Goal: Information Seeking & Learning: Learn about a topic

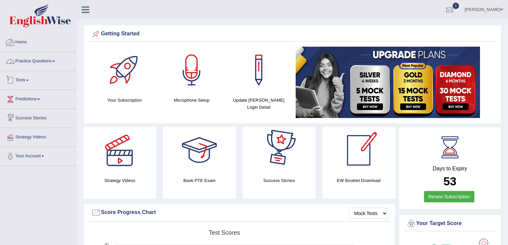
click at [53, 61] on link "Practice Questions" at bounding box center [38, 60] width 76 height 17
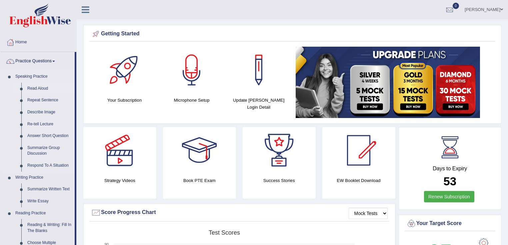
click at [33, 90] on link "Read Aloud" at bounding box center [49, 89] width 50 height 12
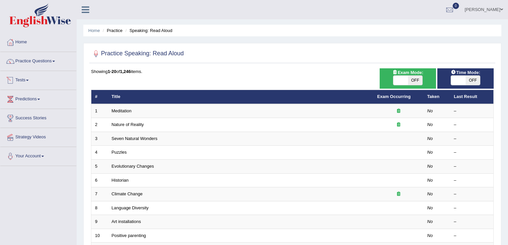
click at [473, 80] on span "OFF" at bounding box center [473, 80] width 15 height 9
checkbox input "true"
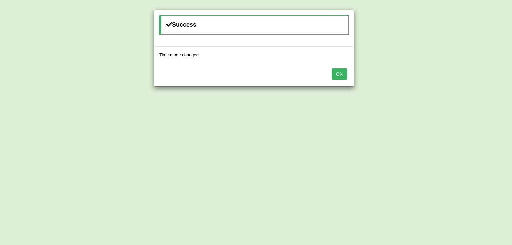
click at [338, 73] on button "OK" at bounding box center [339, 73] width 15 height 11
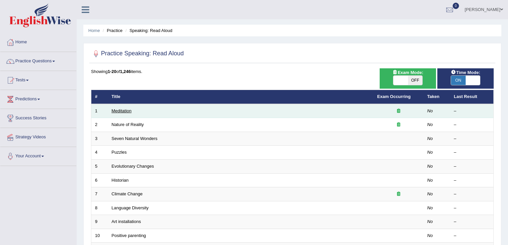
click at [122, 109] on link "Meditation" at bounding box center [122, 110] width 20 height 5
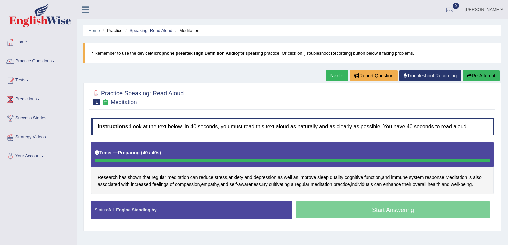
click at [476, 77] on button "Re-Attempt" at bounding box center [481, 75] width 37 height 11
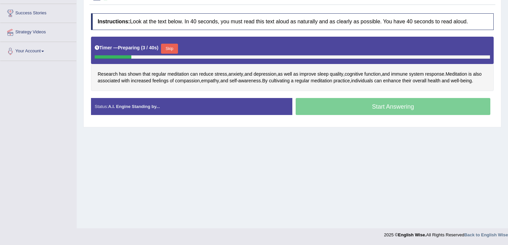
click at [272, 198] on div "Home Practice Speaking: Read Aloud Meditation * Remember to use the device Micr…" at bounding box center [293, 62] width 432 height 334
click at [171, 49] on button "Skip" at bounding box center [169, 49] width 17 height 10
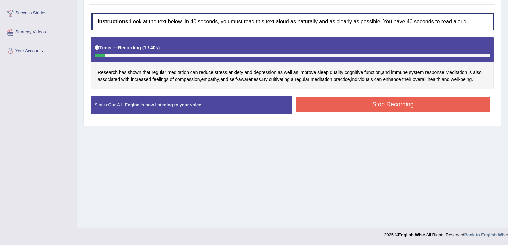
click at [297, 112] on button "Stop Recording" at bounding box center [393, 104] width 195 height 15
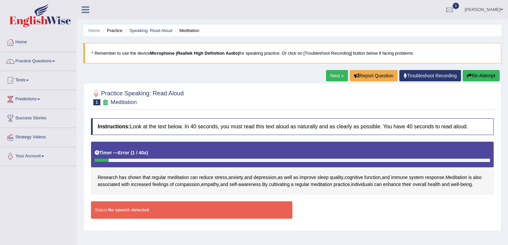
click at [482, 76] on button "Re-Attempt" at bounding box center [481, 75] width 37 height 11
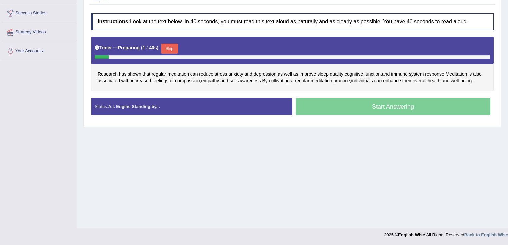
click at [170, 47] on button "Skip" at bounding box center [169, 49] width 17 height 10
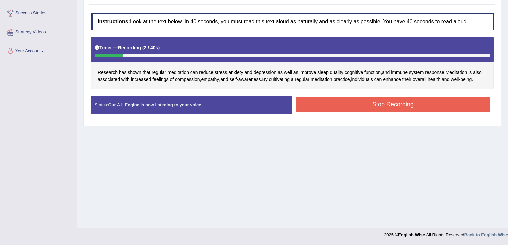
click at [316, 112] on button "Stop Recording" at bounding box center [393, 104] width 195 height 15
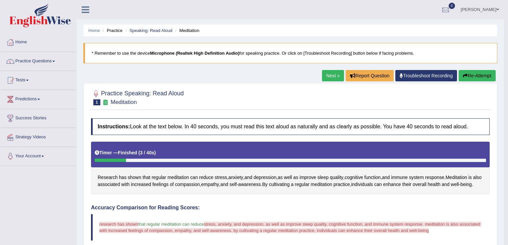
click at [491, 77] on button "Re-Attempt" at bounding box center [477, 75] width 37 height 11
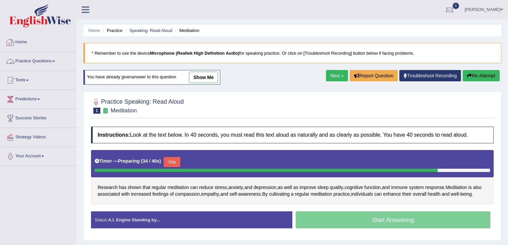
click at [49, 56] on link "Practice Questions" at bounding box center [38, 60] width 76 height 17
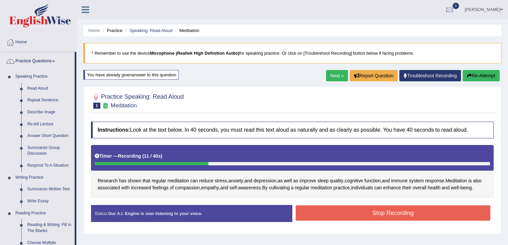
click at [494, 73] on button "Re-Attempt" at bounding box center [481, 75] width 37 height 11
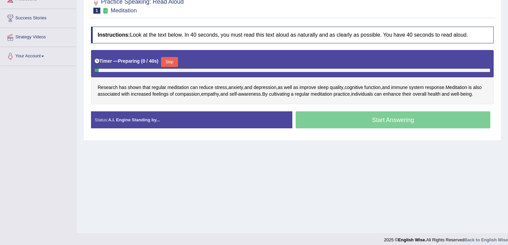
scroll to position [105, 0]
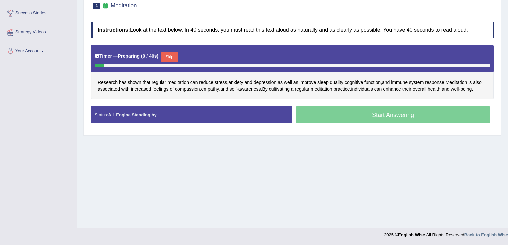
click at [174, 54] on button "Skip" at bounding box center [169, 57] width 17 height 10
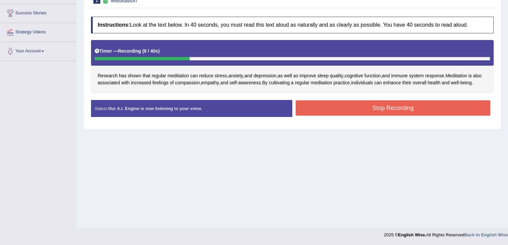
click at [437, 113] on button "Stop Recording" at bounding box center [393, 107] width 195 height 15
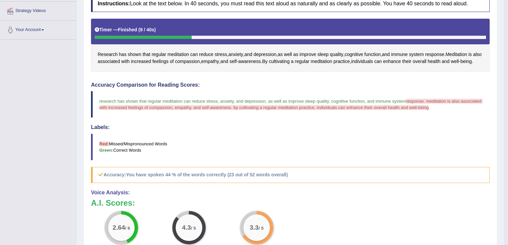
scroll to position [158, 0]
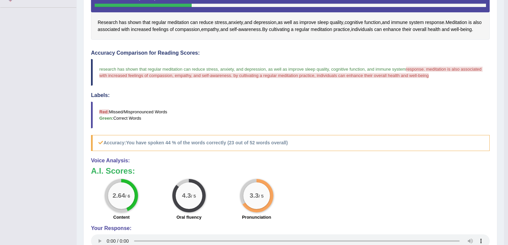
click at [123, 79] on blockquote "research has shown that regular meditation can reduce stress , anxiety , and de…" at bounding box center [290, 72] width 399 height 27
click at [123, 78] on span "response. meditation is also associated with increased feelings of compassion, …" at bounding box center [291, 72] width 384 height 11
click at [193, 29] on span "compassion" at bounding box center [187, 29] width 25 height 7
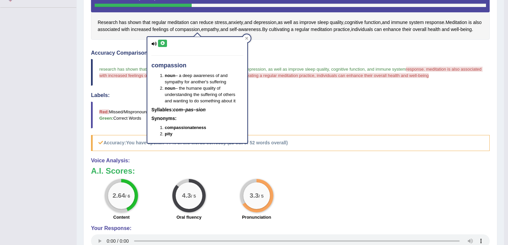
click at [161, 45] on button at bounding box center [162, 43] width 9 height 7
click at [22, 84] on div "Toggle navigation Home Practice Questions Speaking Practice Read Aloud Repeat S…" at bounding box center [252, 70] width 504 height 456
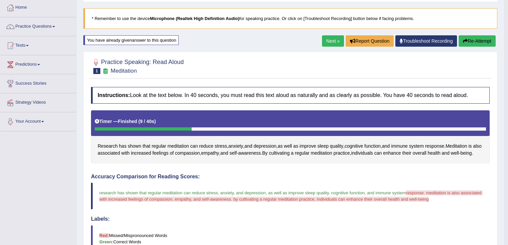
scroll to position [33, 0]
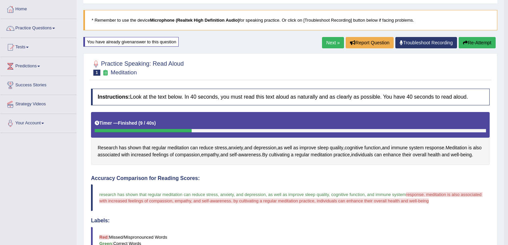
click at [47, 33] on link "Practice Questions" at bounding box center [38, 27] width 76 height 17
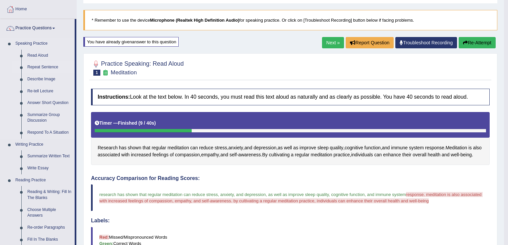
click at [41, 64] on link "Repeat Sentence" at bounding box center [49, 67] width 50 height 12
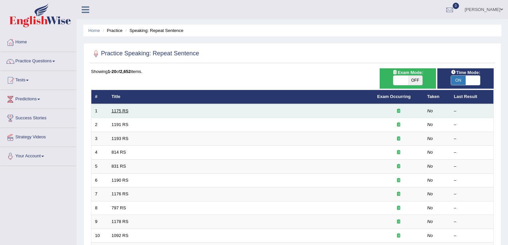
click at [113, 108] on link "1175 RS" at bounding box center [120, 110] width 17 height 5
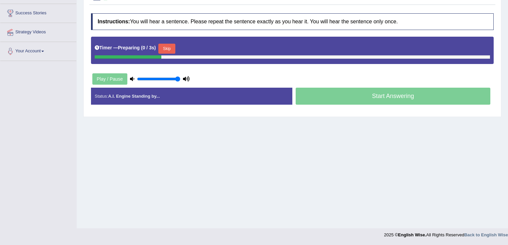
scroll to position [105, 0]
click at [172, 47] on button "Skip" at bounding box center [166, 49] width 17 height 10
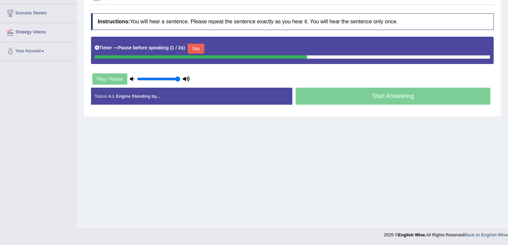
click at [192, 48] on button "Skip" at bounding box center [196, 49] width 17 height 10
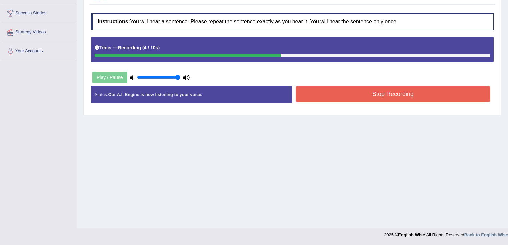
click at [334, 91] on button "Stop Recording" at bounding box center [393, 93] width 195 height 15
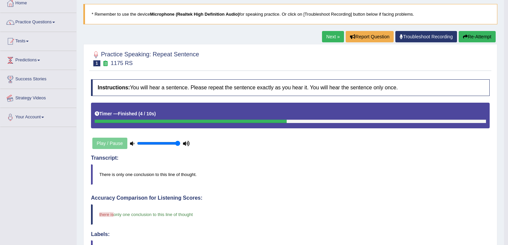
scroll to position [0, 0]
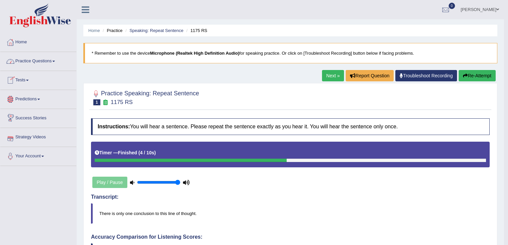
click at [333, 74] on link "Next »" at bounding box center [333, 75] width 22 height 11
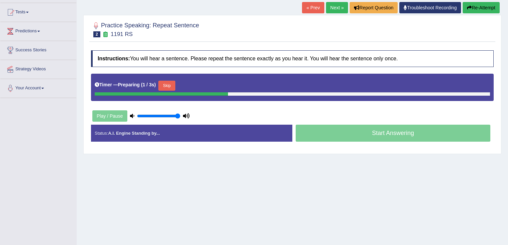
scroll to position [80, 0]
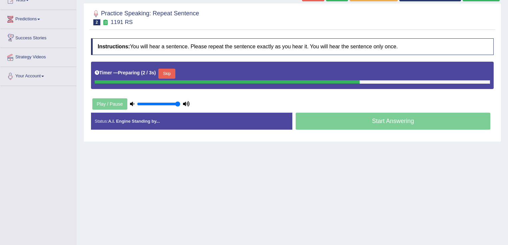
click at [166, 74] on button "Skip" at bounding box center [166, 74] width 17 height 10
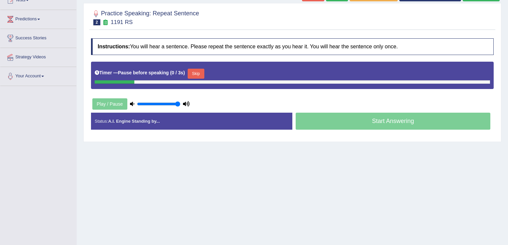
click at [196, 74] on button "Skip" at bounding box center [196, 74] width 17 height 10
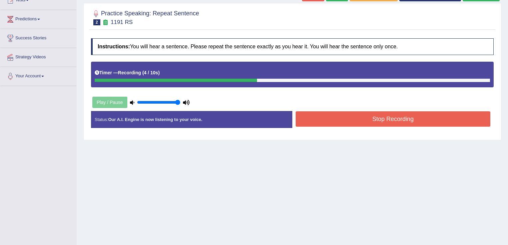
click at [350, 120] on button "Stop Recording" at bounding box center [393, 118] width 195 height 15
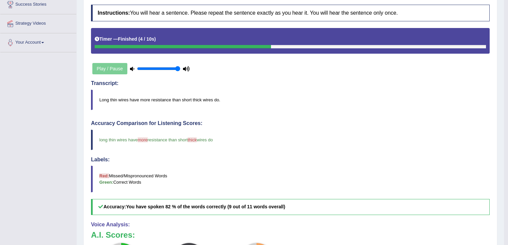
scroll to position [0, 0]
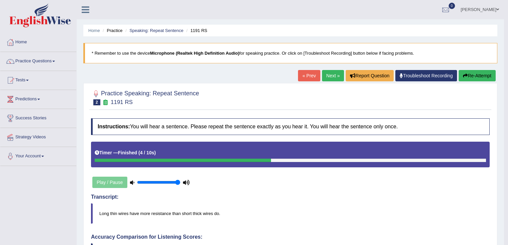
click at [335, 77] on link "Next »" at bounding box center [333, 75] width 22 height 11
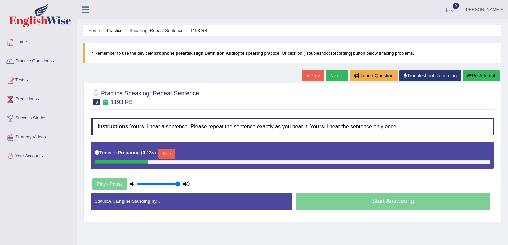
click at [170, 154] on button "Skip" at bounding box center [166, 154] width 17 height 10
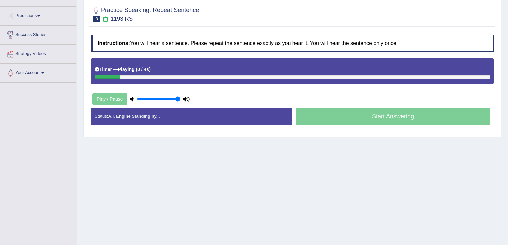
scroll to position [105, 0]
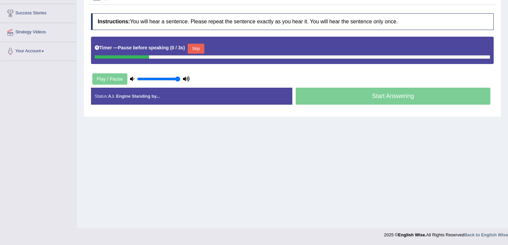
click at [198, 49] on button "Skip" at bounding box center [196, 49] width 17 height 10
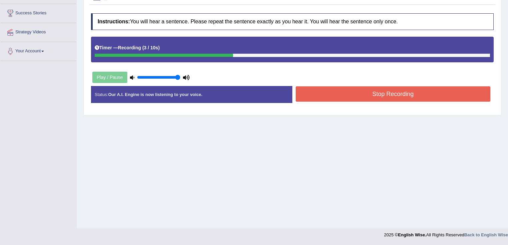
click at [348, 96] on button "Stop Recording" at bounding box center [393, 93] width 195 height 15
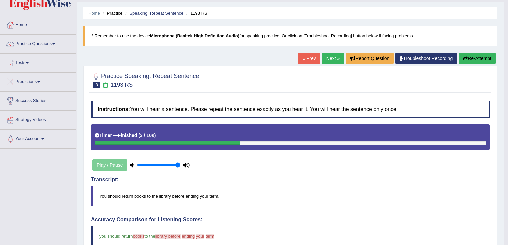
scroll to position [0, 0]
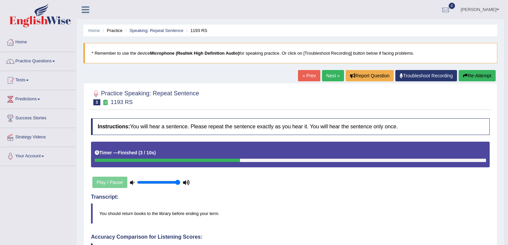
click at [332, 77] on link "Next »" at bounding box center [333, 75] width 22 height 11
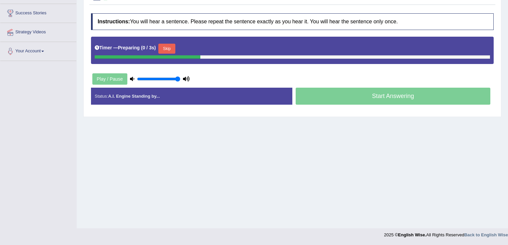
click at [175, 48] on button "Skip" at bounding box center [166, 49] width 17 height 10
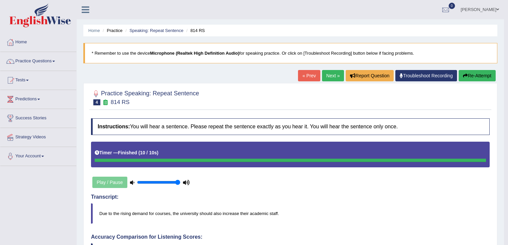
click at [329, 74] on link "Next »" at bounding box center [333, 75] width 22 height 11
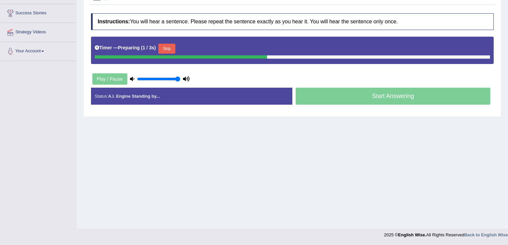
click at [165, 48] on button "Skip" at bounding box center [166, 49] width 17 height 10
click at [196, 46] on button "Skip" at bounding box center [196, 49] width 17 height 10
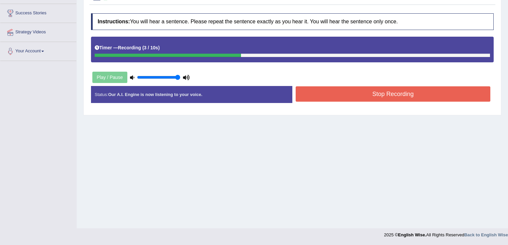
click at [338, 93] on button "Stop Recording" at bounding box center [393, 93] width 195 height 15
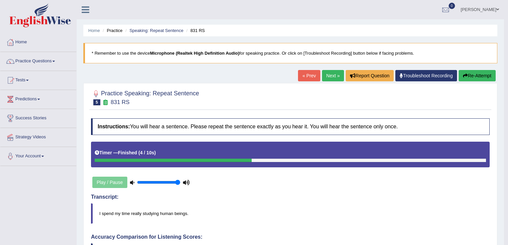
click at [322, 73] on link "Next »" at bounding box center [333, 75] width 22 height 11
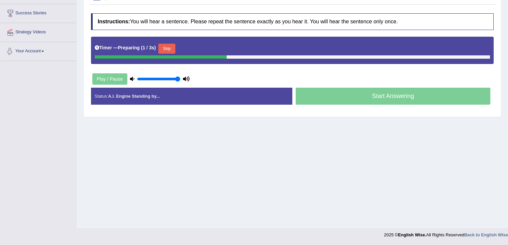
click at [170, 47] on button "Skip" at bounding box center [166, 49] width 17 height 10
click at [203, 51] on button "Skip" at bounding box center [196, 49] width 17 height 10
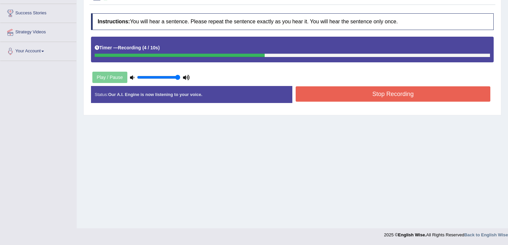
click at [336, 99] on button "Stop Recording" at bounding box center [393, 93] width 195 height 15
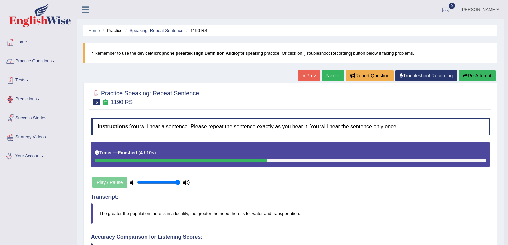
click at [43, 65] on link "Practice Questions" at bounding box center [38, 60] width 76 height 17
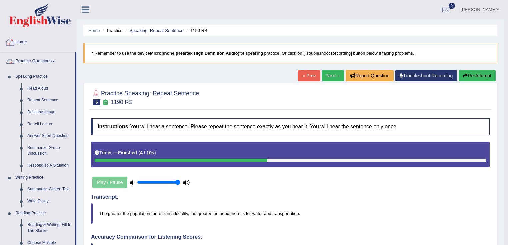
click at [48, 113] on link "Describe Image" at bounding box center [49, 112] width 50 height 12
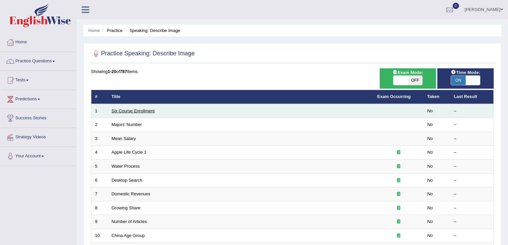
click at [140, 111] on link "Six Course Enrollment" at bounding box center [133, 110] width 43 height 5
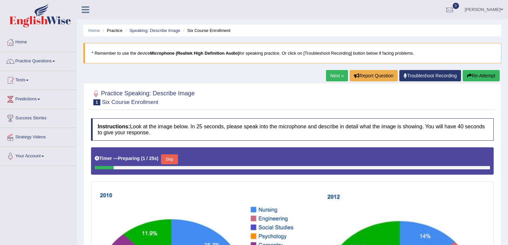
click at [330, 76] on link "Next »" at bounding box center [337, 75] width 22 height 11
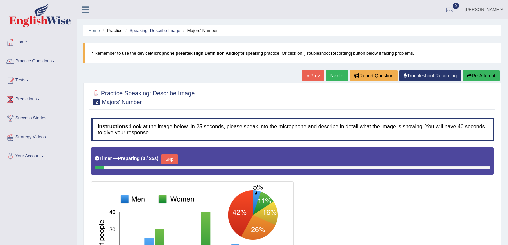
click at [330, 76] on link "Next »" at bounding box center [337, 75] width 22 height 11
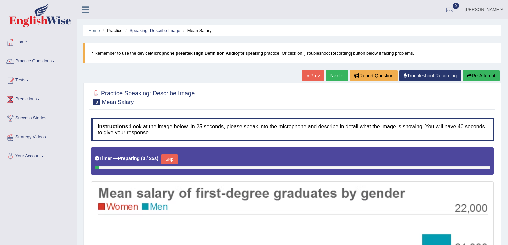
click at [330, 76] on link "Next »" at bounding box center [337, 75] width 22 height 11
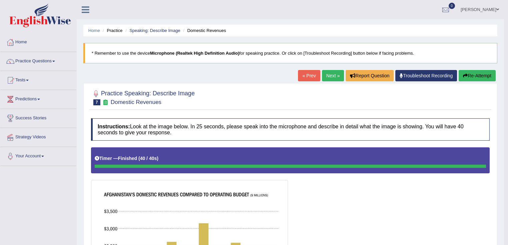
click at [477, 75] on button "Re-Attempt" at bounding box center [477, 75] width 37 height 11
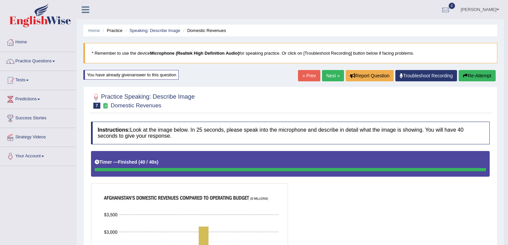
click at [331, 76] on link "Next »" at bounding box center [333, 75] width 22 height 11
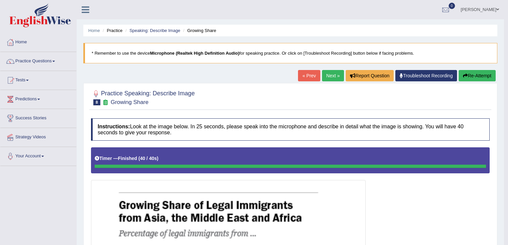
click at [325, 73] on link "Next »" at bounding box center [333, 75] width 22 height 11
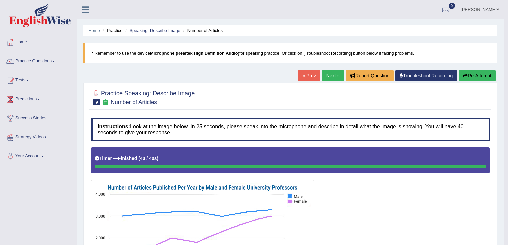
click at [332, 72] on link "Next »" at bounding box center [333, 75] width 22 height 11
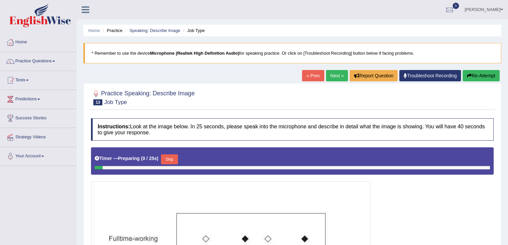
click at [334, 77] on link "Next »" at bounding box center [337, 75] width 22 height 11
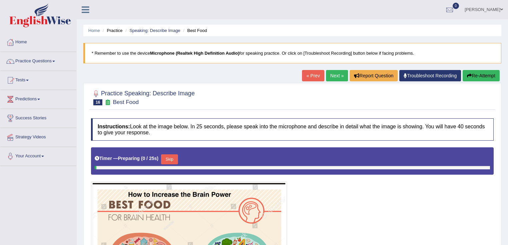
click at [334, 77] on link "Next »" at bounding box center [337, 75] width 22 height 11
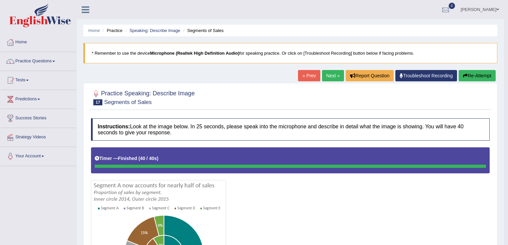
click at [322, 77] on link "Next »" at bounding box center [333, 75] width 22 height 11
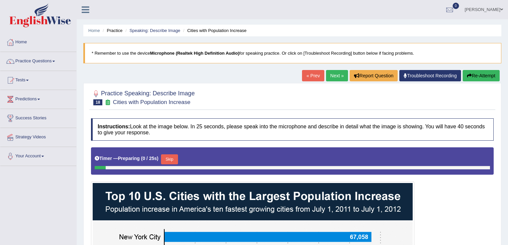
click at [321, 78] on link "« Prev" at bounding box center [313, 75] width 22 height 11
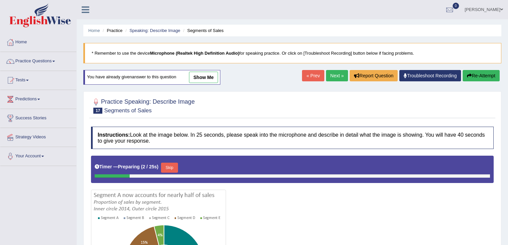
click at [336, 76] on link "Next »" at bounding box center [337, 75] width 22 height 11
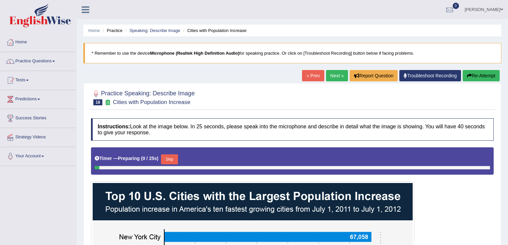
click at [336, 76] on link "Next »" at bounding box center [337, 75] width 22 height 11
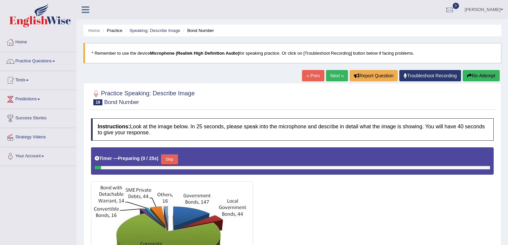
click at [336, 76] on link "Next »" at bounding box center [337, 75] width 22 height 11
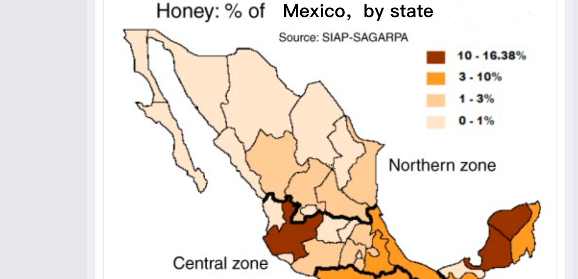
scroll to position [185, 0]
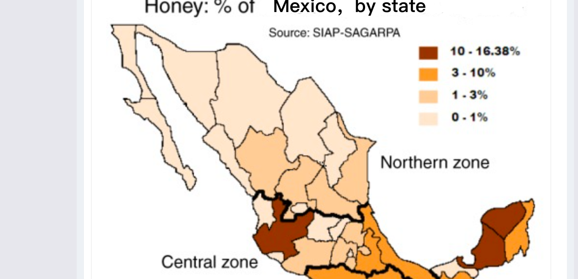
drag, startPoint x: 504, startPoint y: 1, endPoint x: 357, endPoint y: 59, distance: 158.5
click at [357, 59] on img at bounding box center [321, 162] width 456 height 344
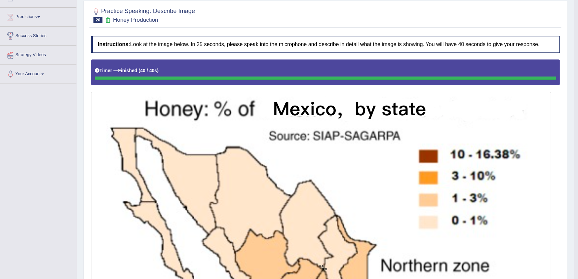
scroll to position [3, 0]
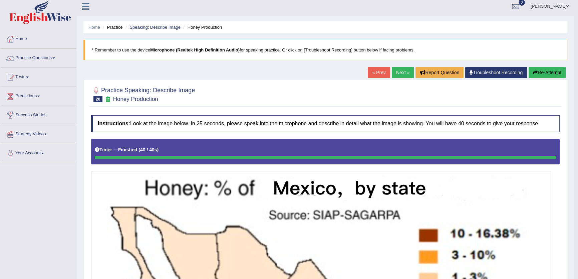
click at [368, 73] on link "« Prev" at bounding box center [379, 72] width 22 height 11
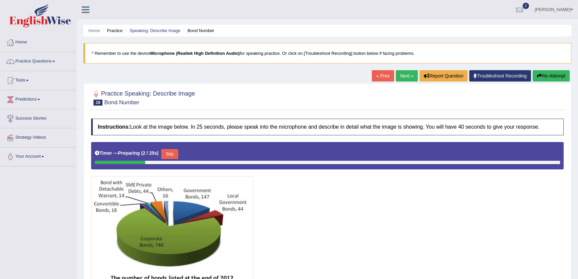
click at [373, 76] on link "« Prev" at bounding box center [383, 75] width 22 height 11
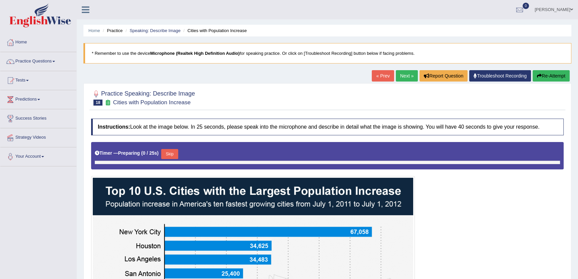
click at [373, 76] on link "« Prev" at bounding box center [383, 75] width 22 height 11
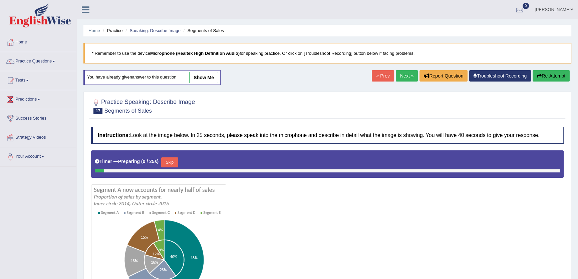
click at [373, 76] on link "« Prev" at bounding box center [383, 75] width 22 height 11
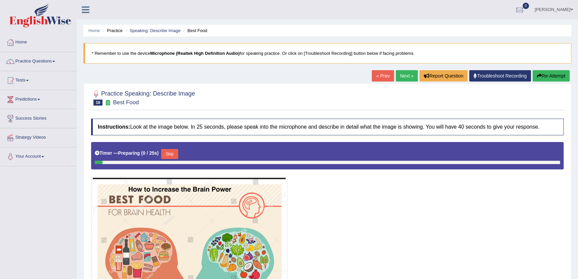
click at [373, 76] on link "« Prev" at bounding box center [383, 75] width 22 height 11
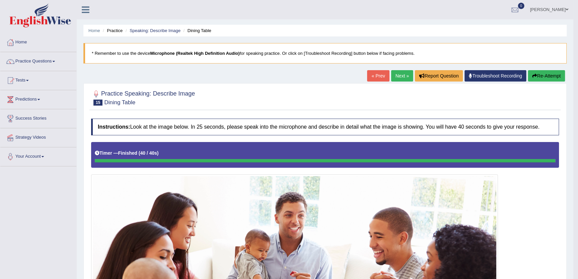
click at [550, 72] on button "Re-Attempt" at bounding box center [546, 75] width 37 height 11
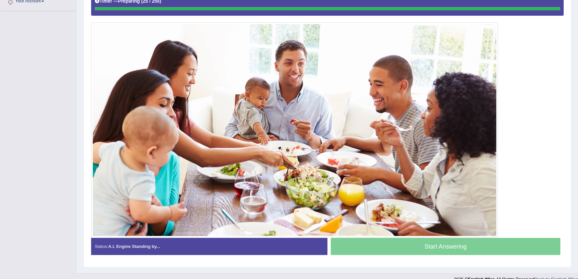
scroll to position [150, 0]
